Goal: Information Seeking & Learning: Compare options

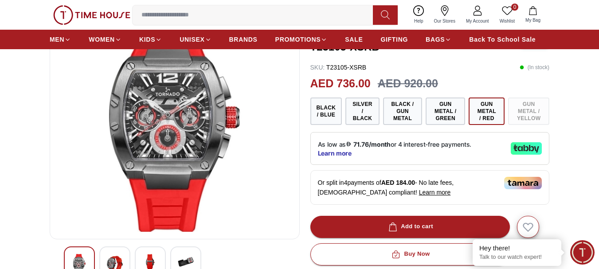
scroll to position [89, 0]
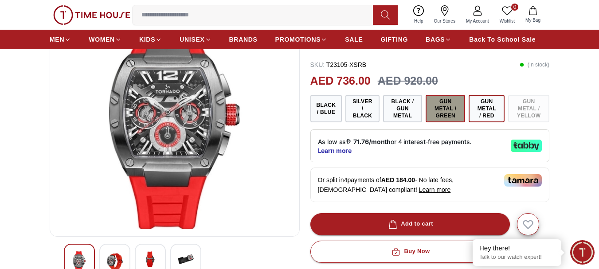
click at [452, 115] on button "Gun Metal / Green" at bounding box center [445, 108] width 39 height 27
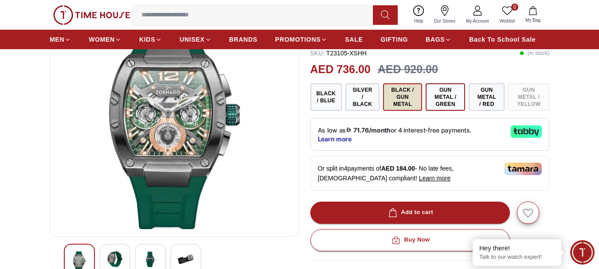
click at [404, 103] on button "Black / Gun Metal" at bounding box center [402, 96] width 39 height 27
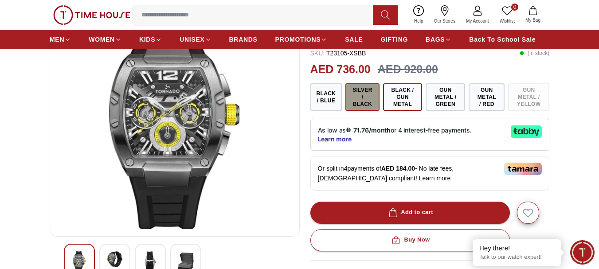
click at [361, 103] on button "Silver / Black" at bounding box center [362, 96] width 34 height 27
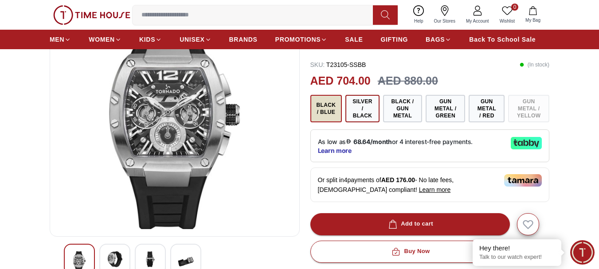
click at [329, 111] on button "Black / Blue" at bounding box center [326, 108] width 32 height 27
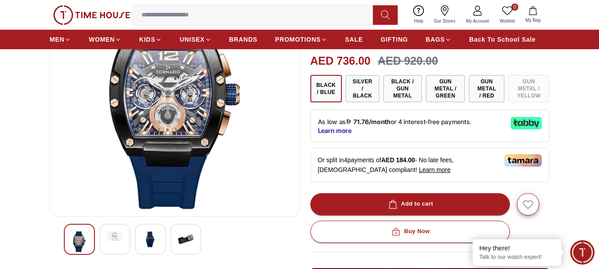
scroll to position [89, 0]
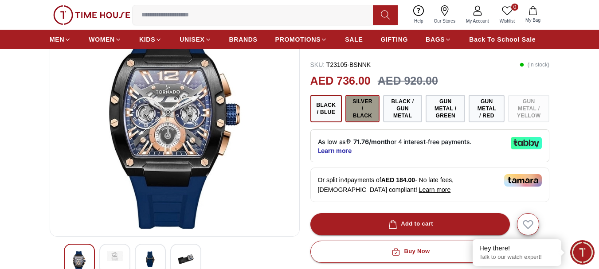
click at [364, 114] on button "Silver / Black" at bounding box center [362, 108] width 34 height 27
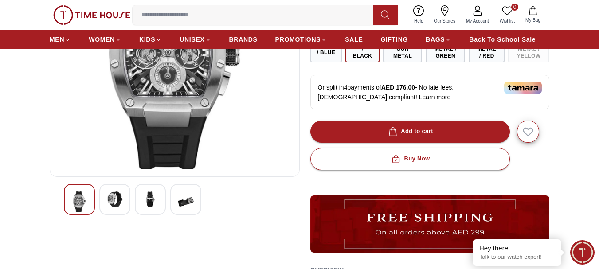
scroll to position [133, 0]
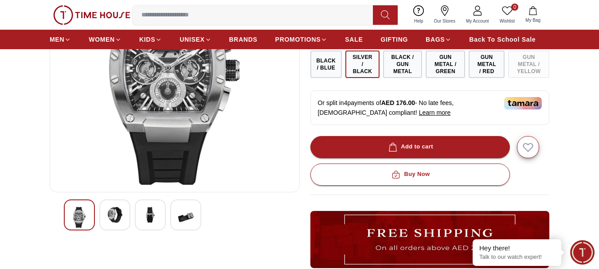
click at [108, 212] on img at bounding box center [115, 215] width 16 height 16
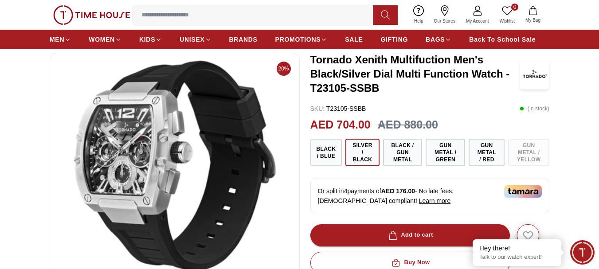
scroll to position [44, 0]
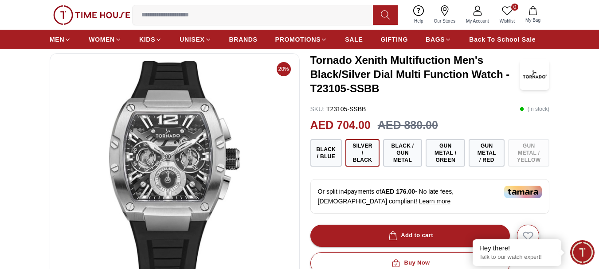
scroll to position [89, 0]
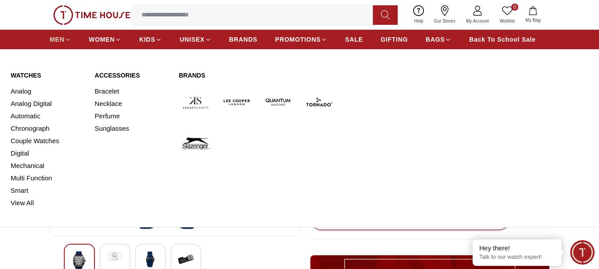
click at [60, 38] on span "MEN" at bounding box center [57, 39] width 15 height 9
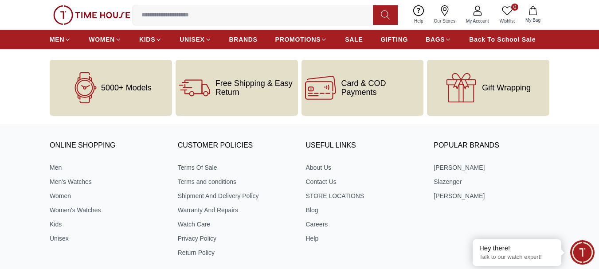
scroll to position [1729, 0]
